Goal: Task Accomplishment & Management: Manage account settings

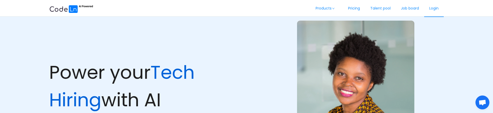
click at [431, 8] on link "Login" at bounding box center [434, 8] width 20 height 17
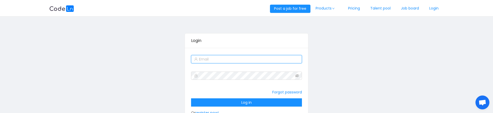
type input "robertruhiu@gmail.com"
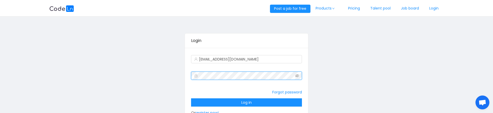
click at [182, 73] on div "Login robertruhiu@gmail.com Forgot password Log in Or register now!" at bounding box center [246, 81] width 394 height 121
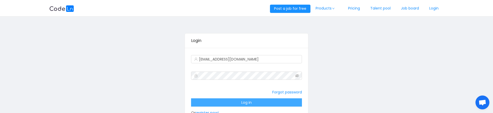
click at [233, 101] on button "Log in" at bounding box center [246, 102] width 111 height 8
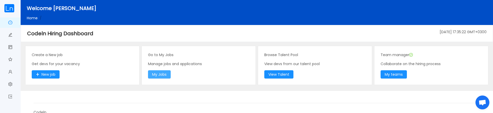
click at [161, 75] on button "My Jobs" at bounding box center [159, 74] width 23 height 8
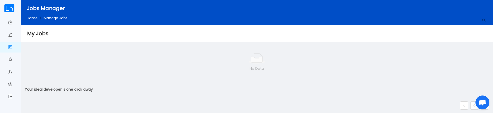
scroll to position [60, 0]
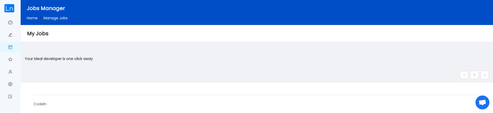
click at [324, 113] on footer "Codeln" at bounding box center [257, 98] width 472 height 30
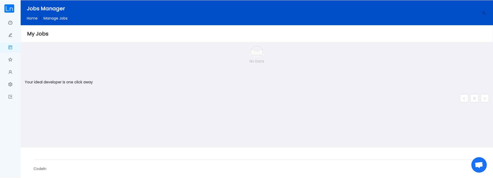
scroll to position [37, 0]
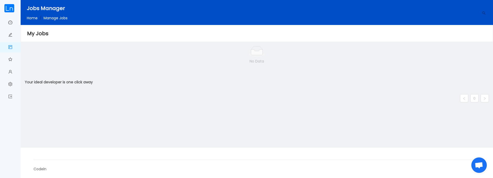
click at [33, 19] on link "Home" at bounding box center [32, 17] width 11 height 5
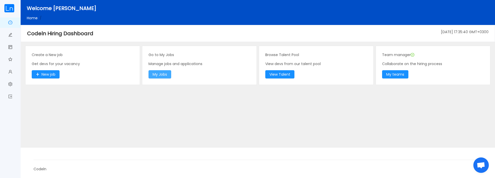
click at [158, 74] on button "My Jobs" at bounding box center [159, 74] width 23 height 8
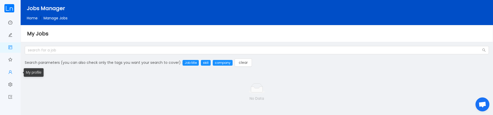
click at [12, 72] on span "My profile" at bounding box center [12, 72] width 0 height 10
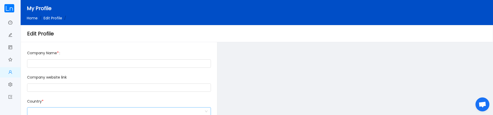
type input "Codeln"
type input "https://www.codeln.com/"
type input "+254"
type input "0794 993086"
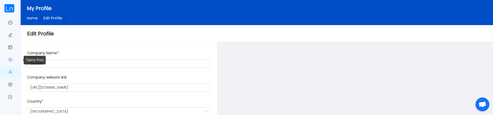
click at [9, 60] on link "Talent Pool" at bounding box center [10, 60] width 4 height 11
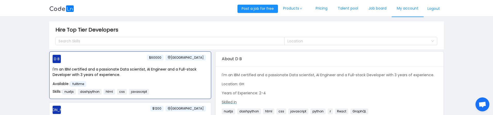
click at [406, 11] on link "My account" at bounding box center [407, 8] width 32 height 17
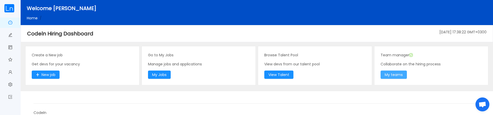
click at [396, 76] on button "My teams" at bounding box center [393, 74] width 26 height 8
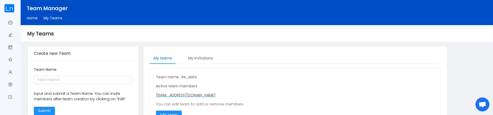
click at [32, 19] on link "Home" at bounding box center [32, 17] width 11 height 5
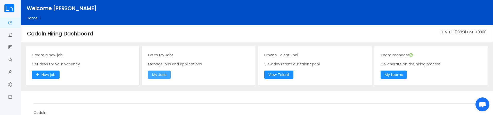
click at [154, 75] on button "My Jobs" at bounding box center [159, 74] width 23 height 8
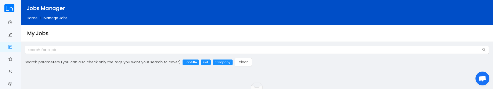
click at [355, 70] on div "Search parameters (you can also check only the tags you want your search to cov…" at bounding box center [257, 87] width 468 height 82
click at [306, 55] on div "Search parameters (you can also check only the tags you want your search to cov…" at bounding box center [257, 87] width 468 height 82
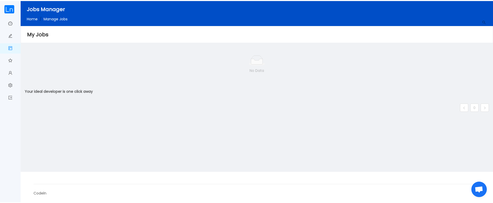
scroll to position [28, 0]
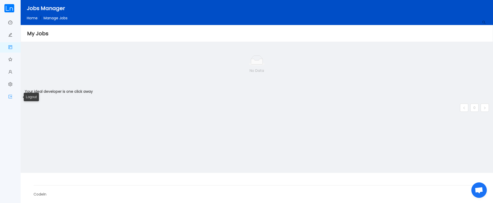
click at [8, 96] on link "Logout" at bounding box center [10, 97] width 4 height 11
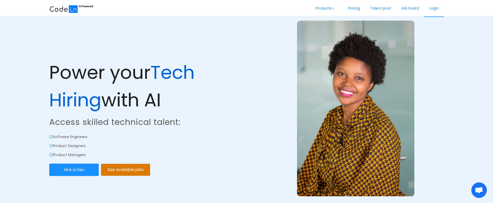
click at [434, 12] on link "Login" at bounding box center [434, 8] width 20 height 17
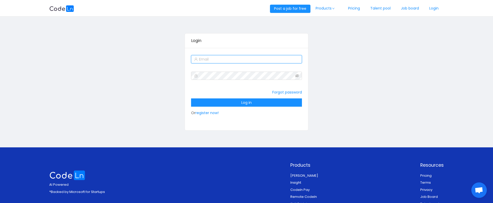
type input "robertruhiu@gmail.com"
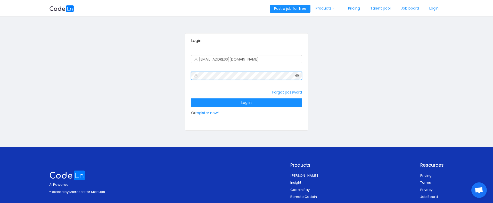
click at [297, 76] on icon "icon: eye-invisible" at bounding box center [297, 75] width 4 height 3
click at [176, 73] on div "Login robertruhiu@gmail.com Forgot password Log in Or register now!" at bounding box center [246, 81] width 394 height 121
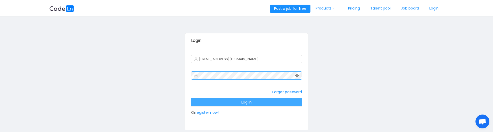
click at [236, 105] on button "Log in" at bounding box center [246, 102] width 111 height 8
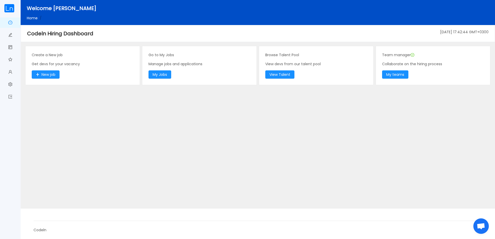
click at [304, 19] on div "Home /" at bounding box center [268, 17] width 482 height 5
click at [309, 148] on main "Create a New job Get devs for your vacancy New job Go to My Jobs Manage jobs an…" at bounding box center [258, 124] width 474 height 167
click at [341, 16] on div "Home /" at bounding box center [268, 17] width 482 height 5
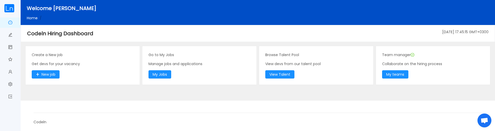
click at [238, 106] on footer "Codeln" at bounding box center [258, 116] width 474 height 30
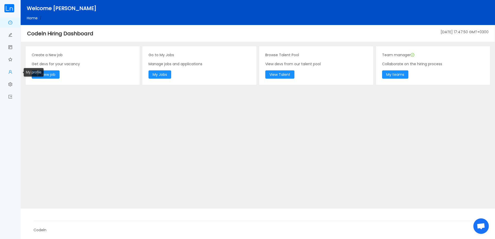
click at [11, 72] on link "My profile" at bounding box center [10, 72] width 4 height 11
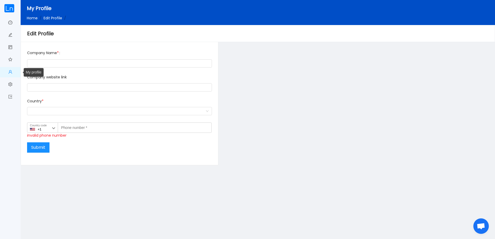
type input "Codeln"
type input "https://www.codeln.com/"
type input "+254"
type input "0794 993086"
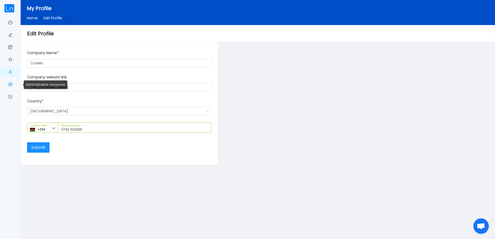
click at [10, 84] on link "Administrative resources" at bounding box center [10, 84] width 4 height 11
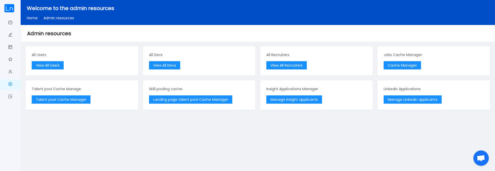
click at [180, 148] on main "All Users View All Users All Devs View All Devs All Recruiters View All Recruit…" at bounding box center [258, 106] width 474 height 130
click at [283, 99] on button "Manage Insight applicants" at bounding box center [294, 100] width 56 height 8
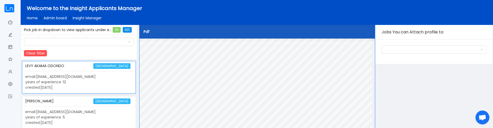
click at [62, 19] on link "Admin board" at bounding box center [55, 17] width 23 height 5
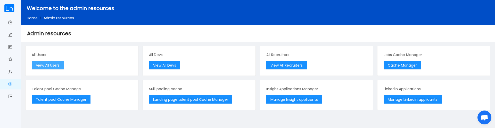
click at [61, 68] on button "View All Users" at bounding box center [48, 65] width 32 height 8
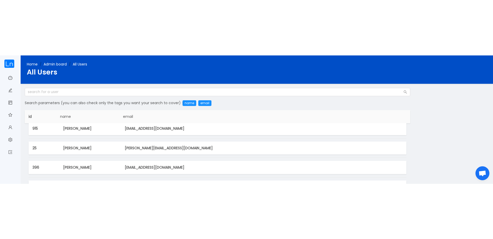
scroll to position [331, 0]
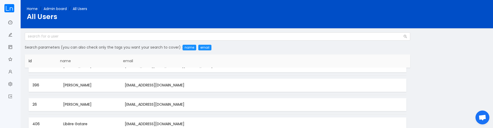
click at [53, 8] on link "Admin board" at bounding box center [55, 8] width 23 height 5
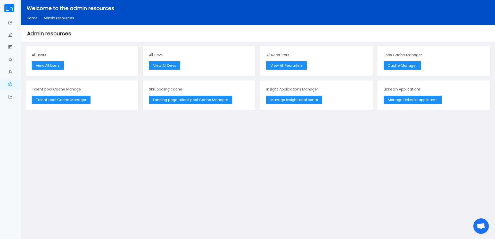
drag, startPoint x: 336, startPoint y: 18, endPoint x: 324, endPoint y: 0, distance: 21.3
click at [336, 17] on div "Home / Admin resources /" at bounding box center [268, 17] width 482 height 5
click at [10, 23] on link "Dashboard" at bounding box center [10, 23] width 4 height 11
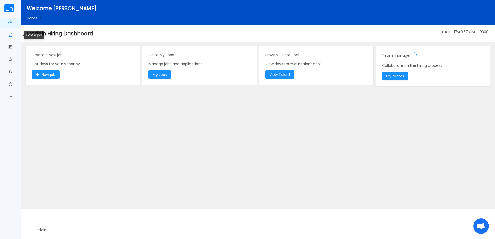
click at [12, 36] on span "Post a job" at bounding box center [12, 35] width 0 height 10
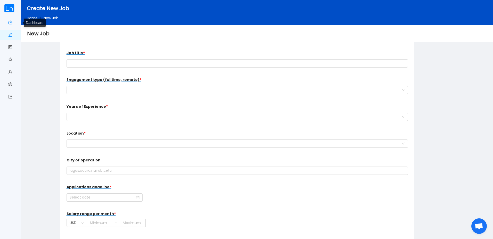
click at [11, 23] on link "Dashboard" at bounding box center [10, 23] width 4 height 11
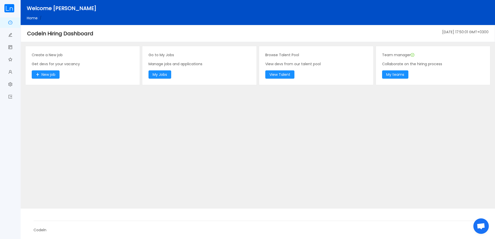
click at [111, 148] on main "Create a New job Get devs for your vacancy New job Go to My Jobs Manage jobs an…" at bounding box center [258, 124] width 474 height 167
click at [12, 48] on span "My jobs" at bounding box center [12, 47] width 0 height 10
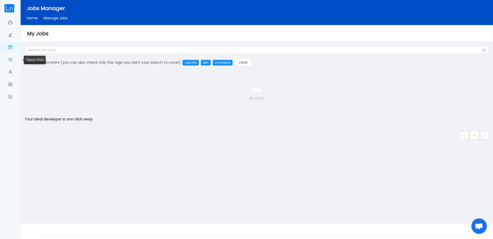
click at [12, 60] on link "Talent Pool" at bounding box center [10, 60] width 4 height 11
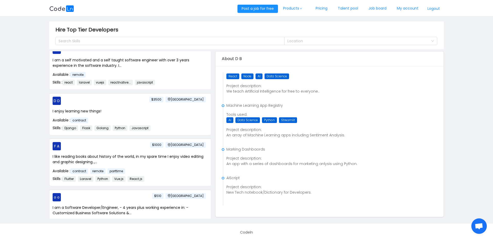
scroll to position [155, 0]
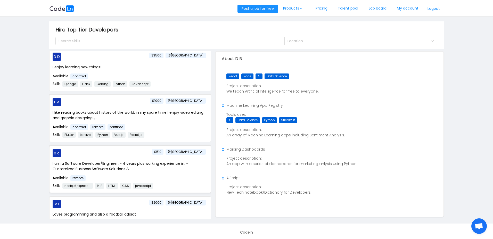
click at [161, 148] on div "o o Nigeria $510 I am a Software Developer/Engineer, - 4 years plus working exp…" at bounding box center [129, 169] width 161 height 47
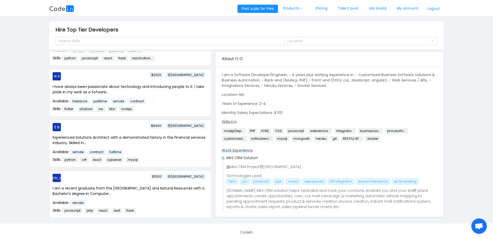
scroll to position [711, 0]
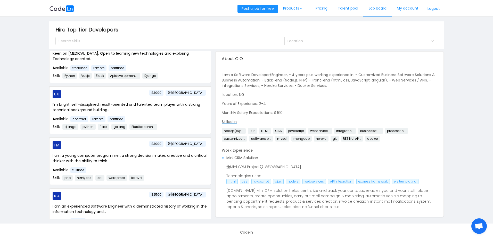
click at [383, 11] on link "Job board" at bounding box center [377, 8] width 28 height 17
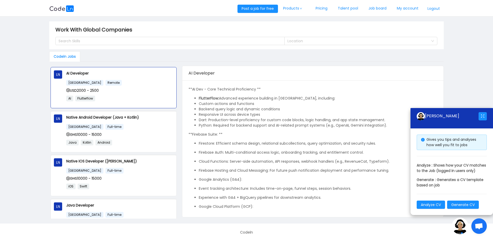
click at [433, 10] on button "Logout" at bounding box center [433, 9] width 20 height 8
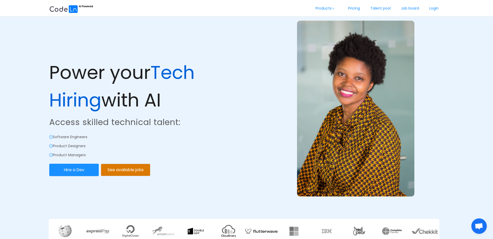
click at [457, 148] on section "Power your Tech Hiring with AI Access skilled technical talent: Software Engine…" at bounding box center [246, 127] width 493 height 256
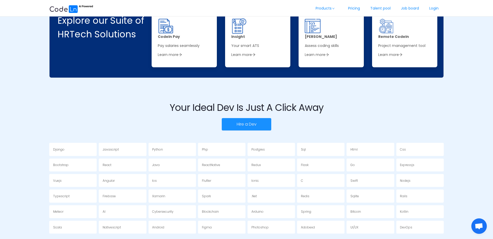
scroll to position [859, 0]
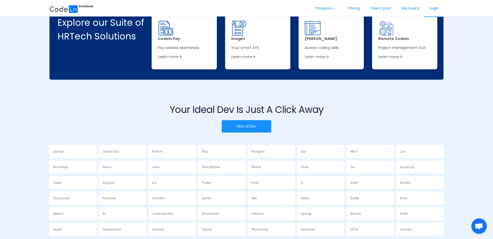
click at [431, 11] on link "Login" at bounding box center [434, 8] width 20 height 17
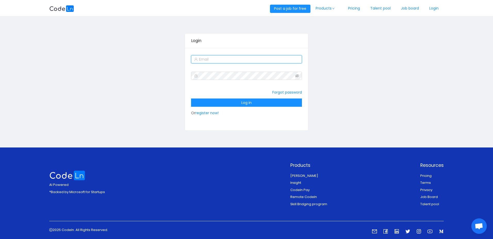
type input "robertruhiu@gmail.com"
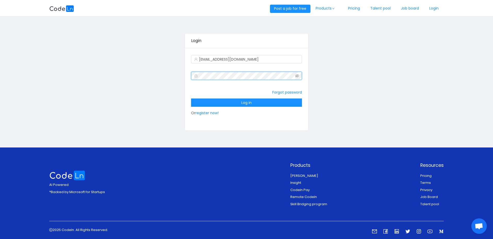
click at [180, 75] on div "Login robertruhiu@gmail.com Forgot password Log in Or register now!" at bounding box center [246, 81] width 394 height 121
click at [297, 76] on icon "icon: eye-invisible" at bounding box center [297, 76] width 4 height 4
click at [223, 87] on div "Forgot password Log in Or register now!" at bounding box center [246, 102] width 111 height 31
click at [231, 105] on button "Log in" at bounding box center [246, 102] width 111 height 8
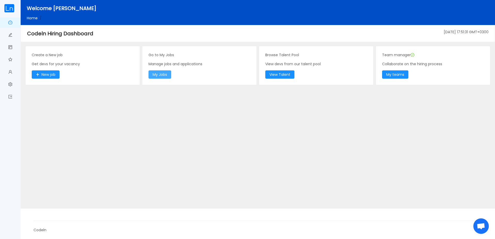
click at [162, 73] on button "My Jobs" at bounding box center [159, 74] width 23 height 8
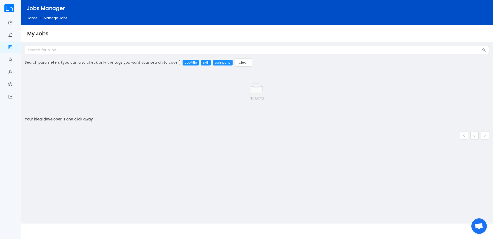
click at [139, 74] on div "No Data" at bounding box center [257, 92] width 464 height 43
click at [92, 98] on p "No Data" at bounding box center [257, 98] width 456 height 6
click at [97, 14] on div "Home / Manage Jobs /" at bounding box center [267, 16] width 480 height 9
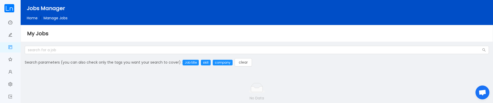
click at [113, 77] on div "No Data" at bounding box center [257, 92] width 464 height 43
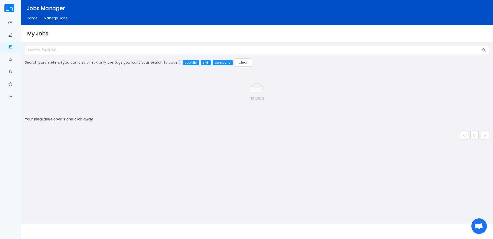
click at [313, 103] on div "No Data Your ideal developer is one click away 0" at bounding box center [257, 147] width 464 height 153
